Goal: Task Accomplishment & Management: Manage account settings

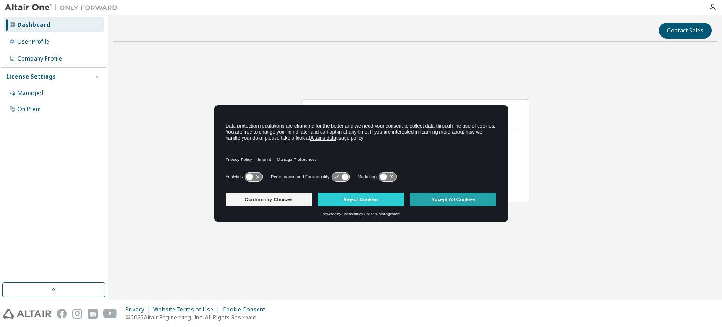
click at [434, 200] on button "Accept All Cookies" at bounding box center [453, 199] width 87 height 13
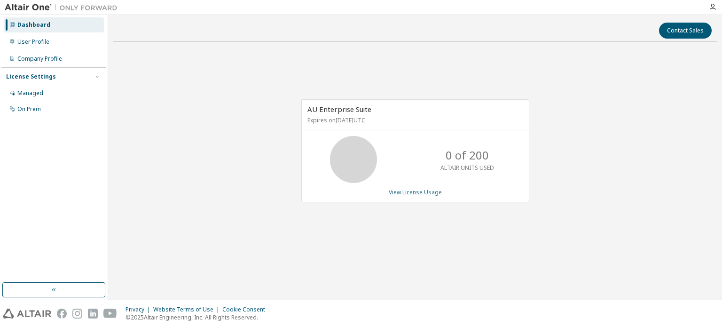
click at [421, 191] on link "View License Usage" at bounding box center [415, 192] width 53 height 8
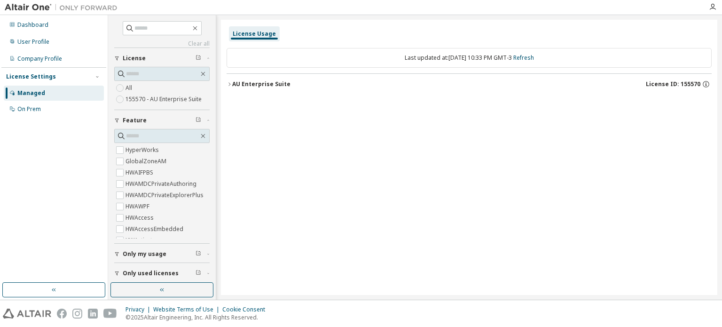
click at [263, 84] on div "AU Enterprise Suite" at bounding box center [261, 84] width 58 height 8
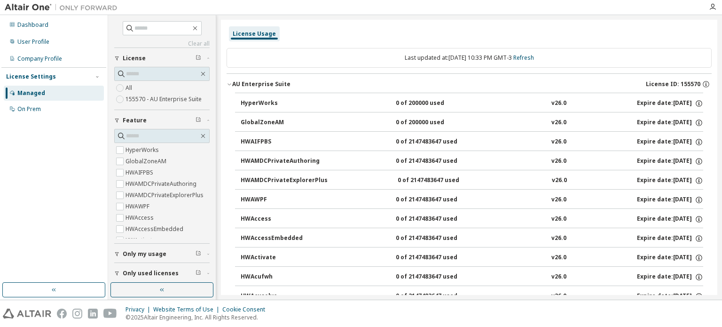
click at [294, 104] on div "HyperWorks" at bounding box center [283, 103] width 85 height 8
click at [695, 103] on icon "button" at bounding box center [699, 103] width 8 height 8
click at [567, 106] on div "HyperWorks 0 of 200000 used v26.0 Expire date: 2026-05-29" at bounding box center [472, 103] width 463 height 8
click at [436, 103] on div "0 of 200000 used" at bounding box center [438, 103] width 85 height 8
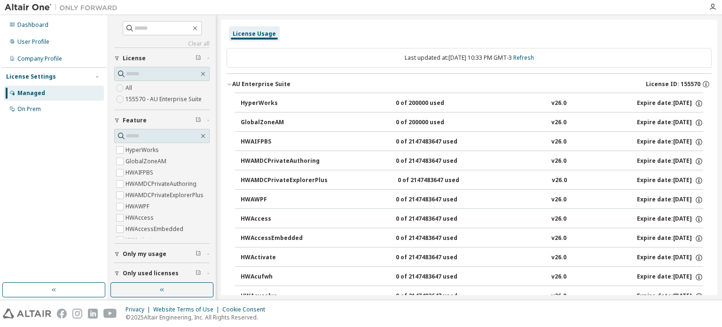
click at [689, 81] on span "License ID: 155570" at bounding box center [673, 84] width 55 height 8
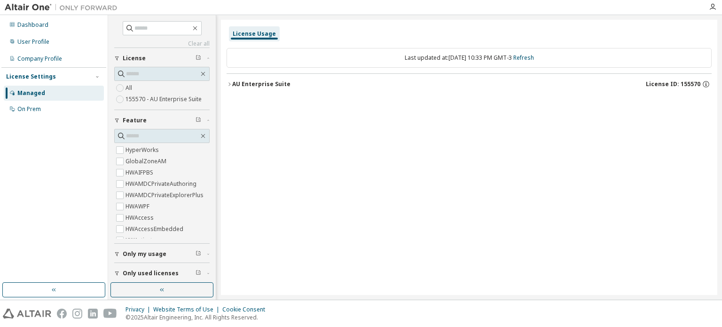
click at [689, 81] on span "License ID: 155570" at bounding box center [673, 84] width 55 height 8
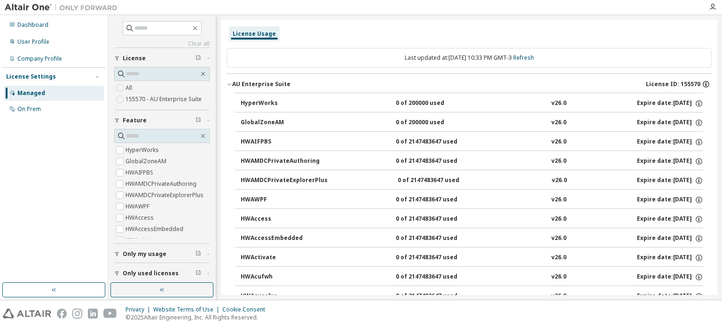
click at [702, 83] on icon "button" at bounding box center [706, 84] width 8 height 8
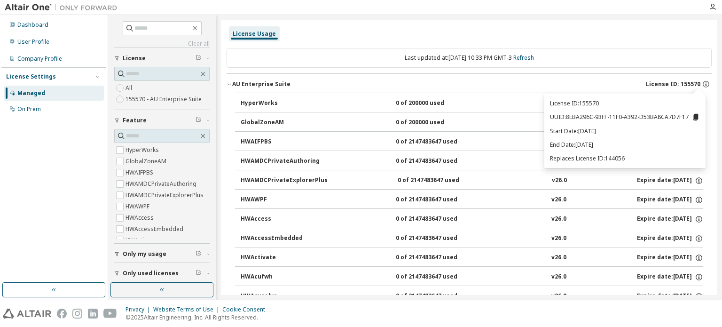
click at [599, 65] on div "Last updated at: Mon 2025-10-06 10:33 PM GMT-3 Refresh" at bounding box center [469, 58] width 485 height 20
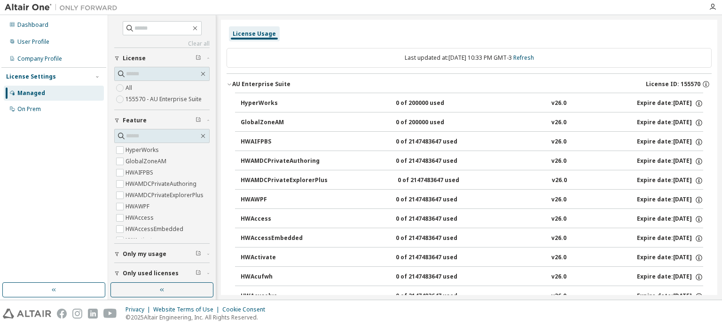
click at [489, 98] on button "HyperWorks 0 of 200000 used v26.0 Expire date: 2026-05-29" at bounding box center [472, 103] width 463 height 21
click at [130, 150] on label "HyperWorks" at bounding box center [143, 149] width 35 height 11
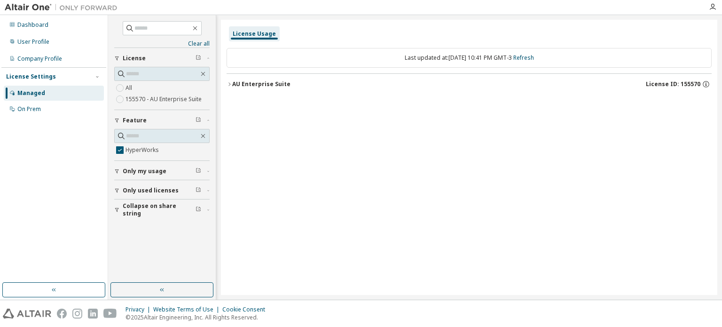
click at [243, 83] on div "AU Enterprise Suite" at bounding box center [261, 84] width 58 height 8
